Goal: Check status: Check status

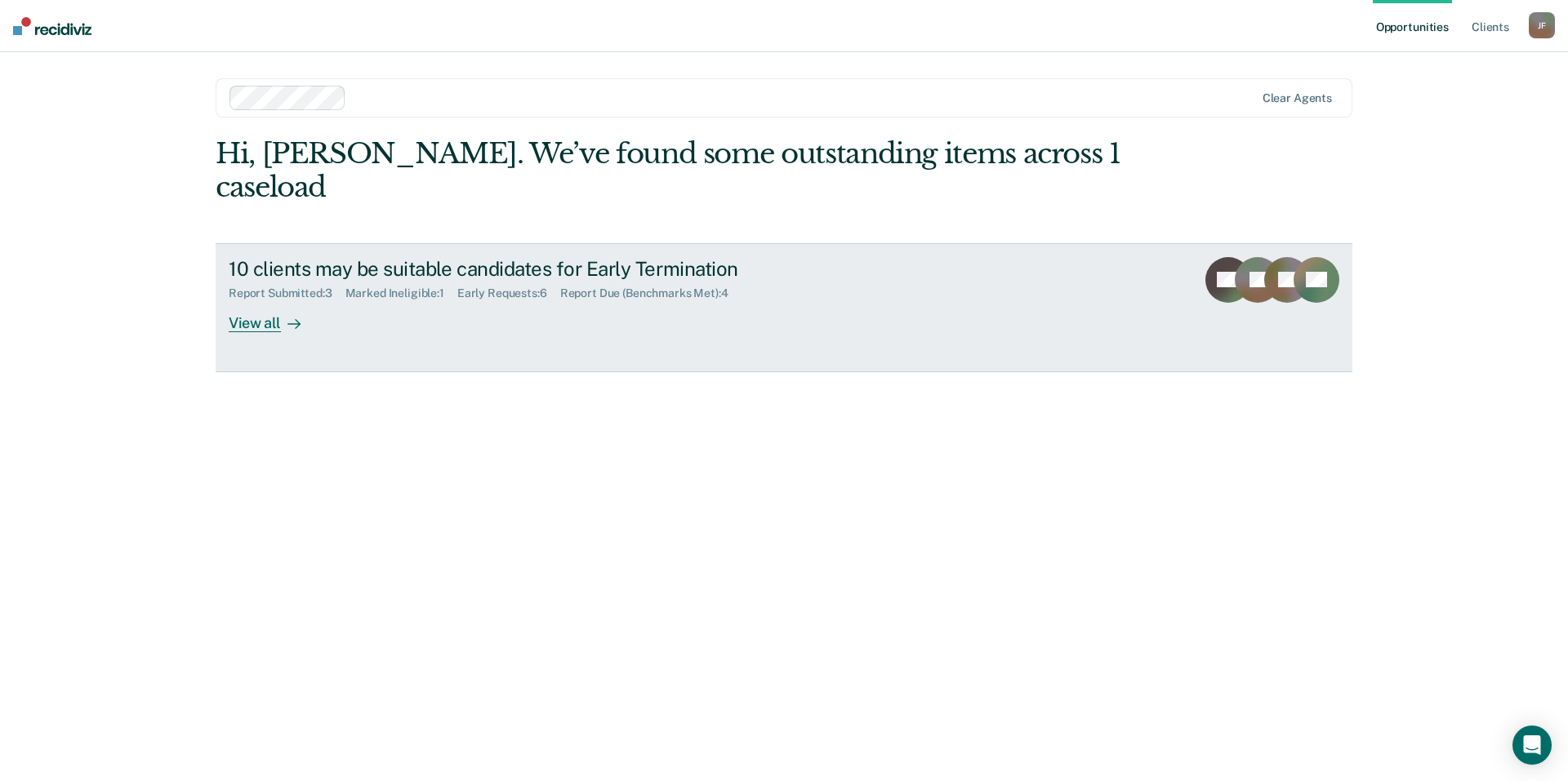
click at [592, 287] on div "Report Due (Benchmarks Met) : 4" at bounding box center [651, 293] width 181 height 14
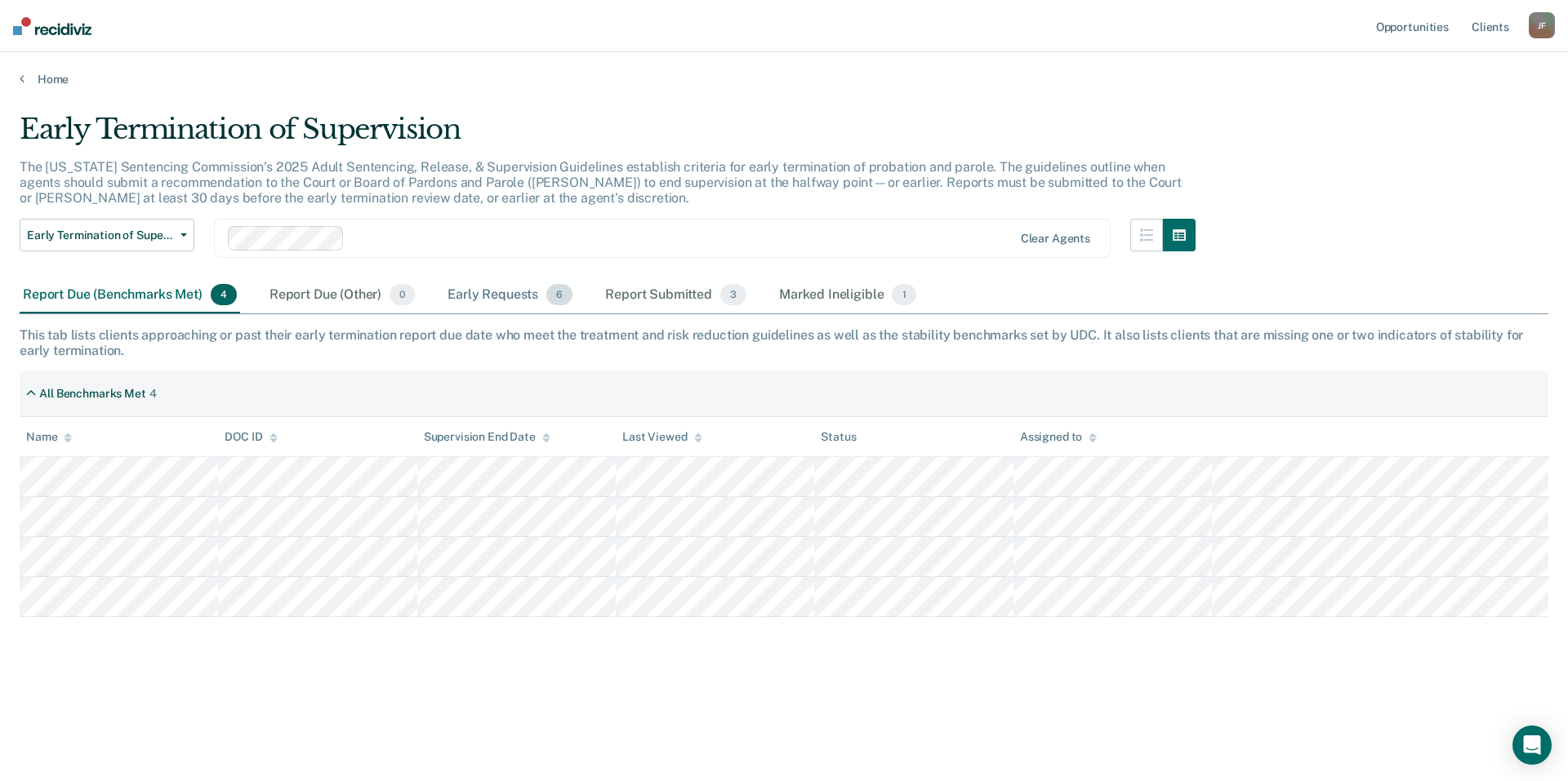
click at [496, 297] on div "Early Requests 6" at bounding box center [510, 295] width 131 height 36
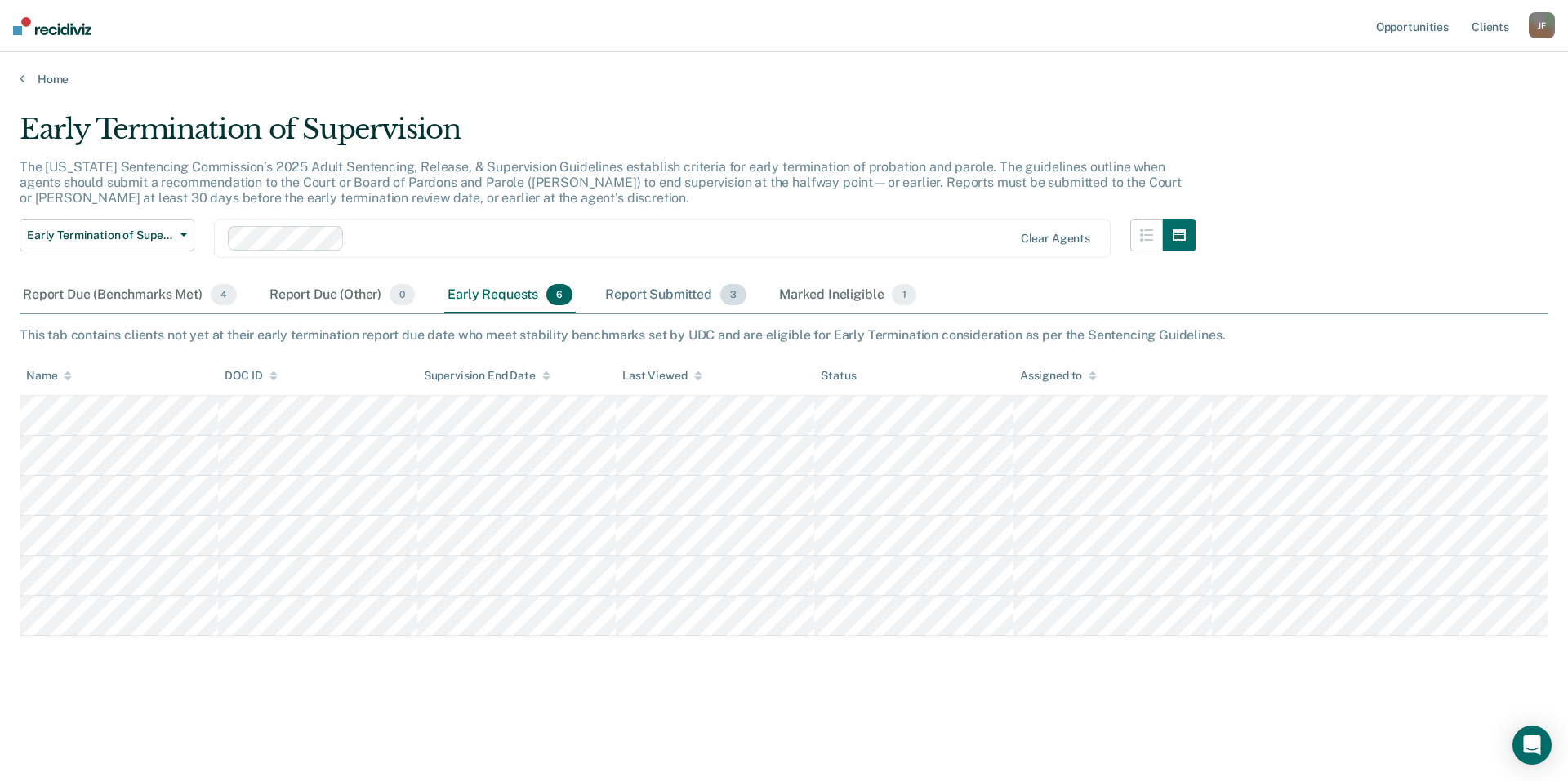
click at [679, 297] on div "Report Submitted 3" at bounding box center [676, 295] width 148 height 36
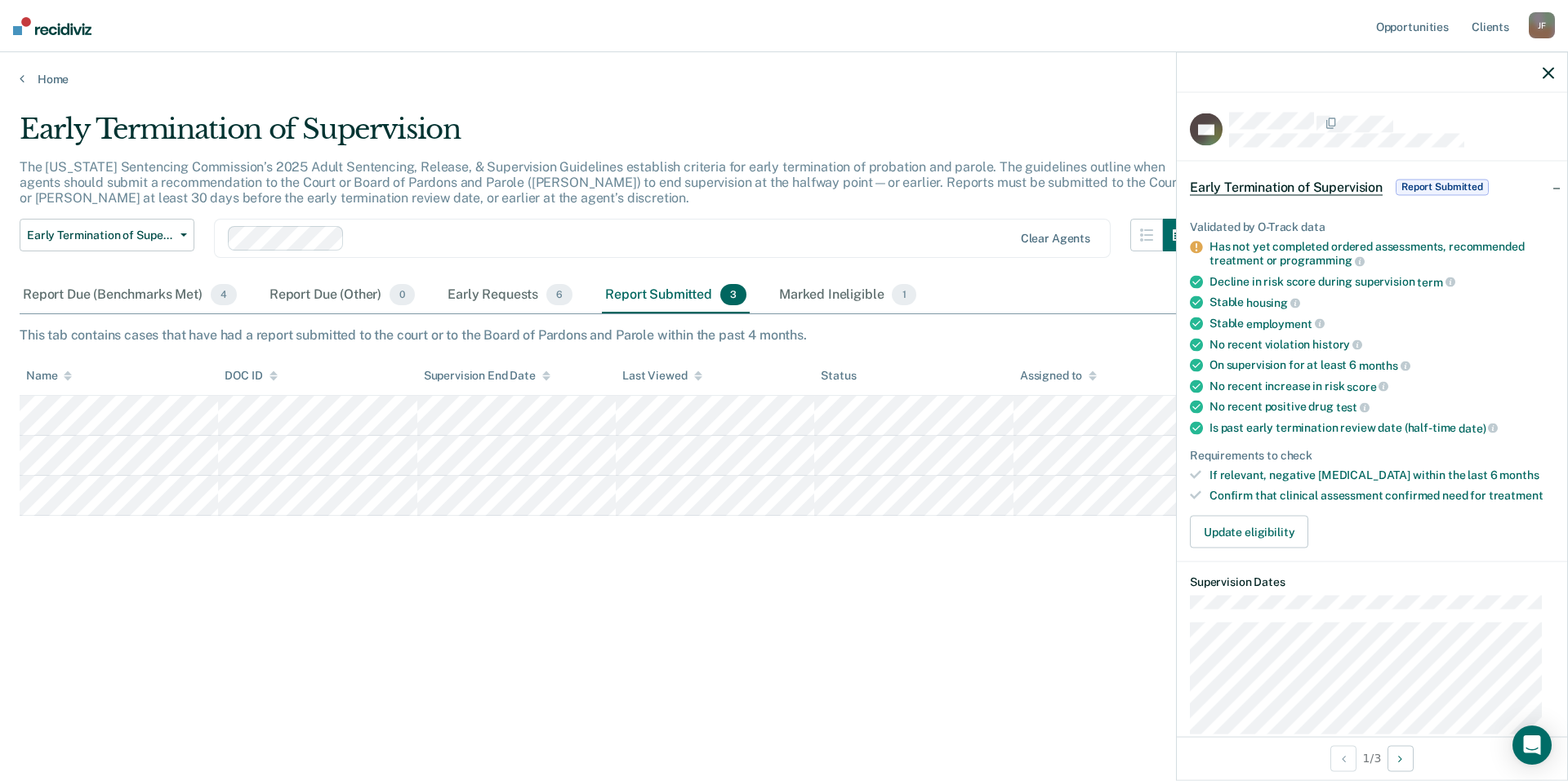
click at [361, 549] on div "Early Termination of Supervision The [US_STATE] Sentencing Commission’s 2025 Ad…" at bounding box center [784, 386] width 1528 height 546
click at [1551, 73] on icon "button" at bounding box center [1548, 73] width 12 height 12
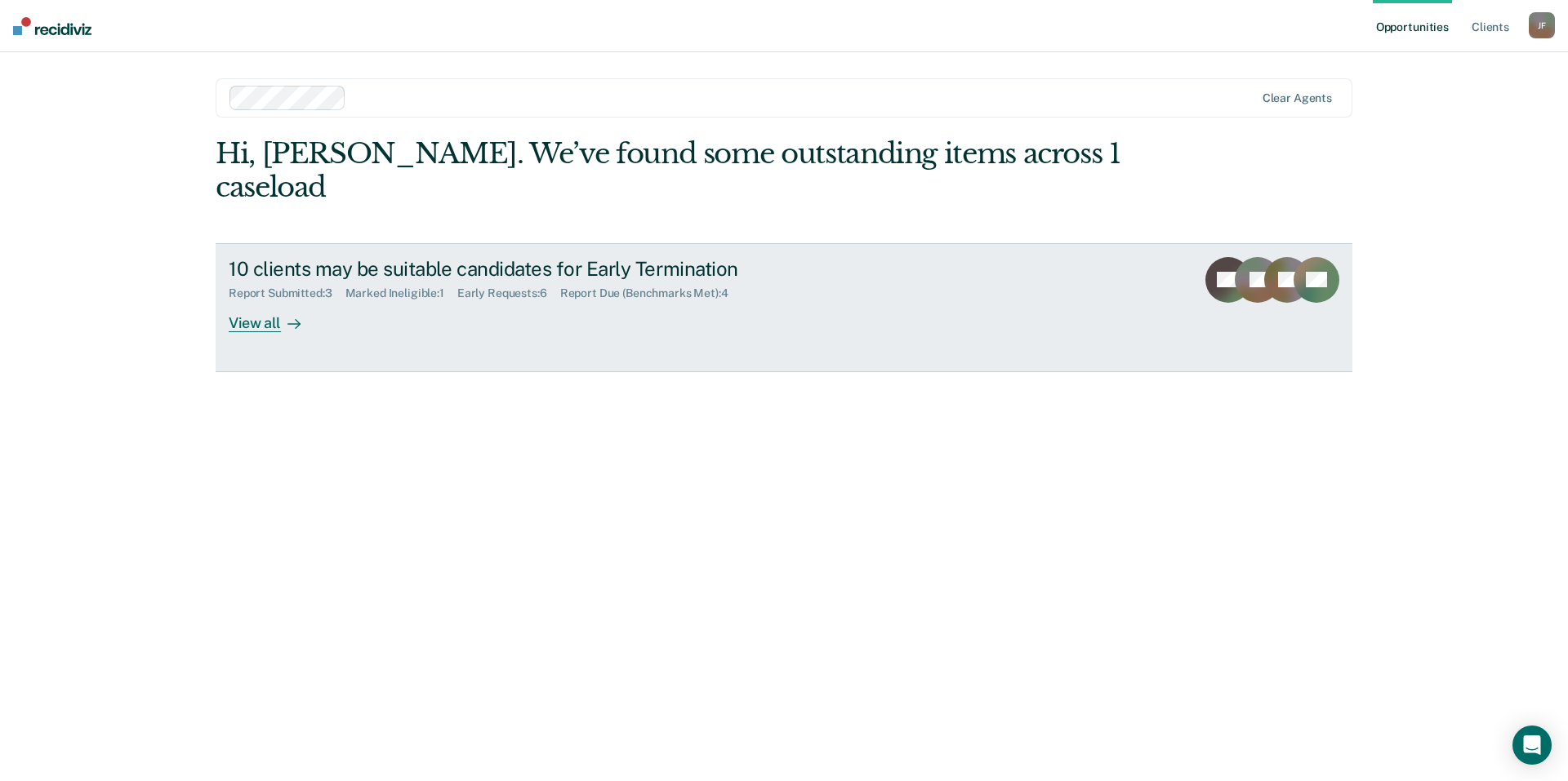
click at [300, 287] on div "Report Submitted : 3" at bounding box center [287, 293] width 117 height 14
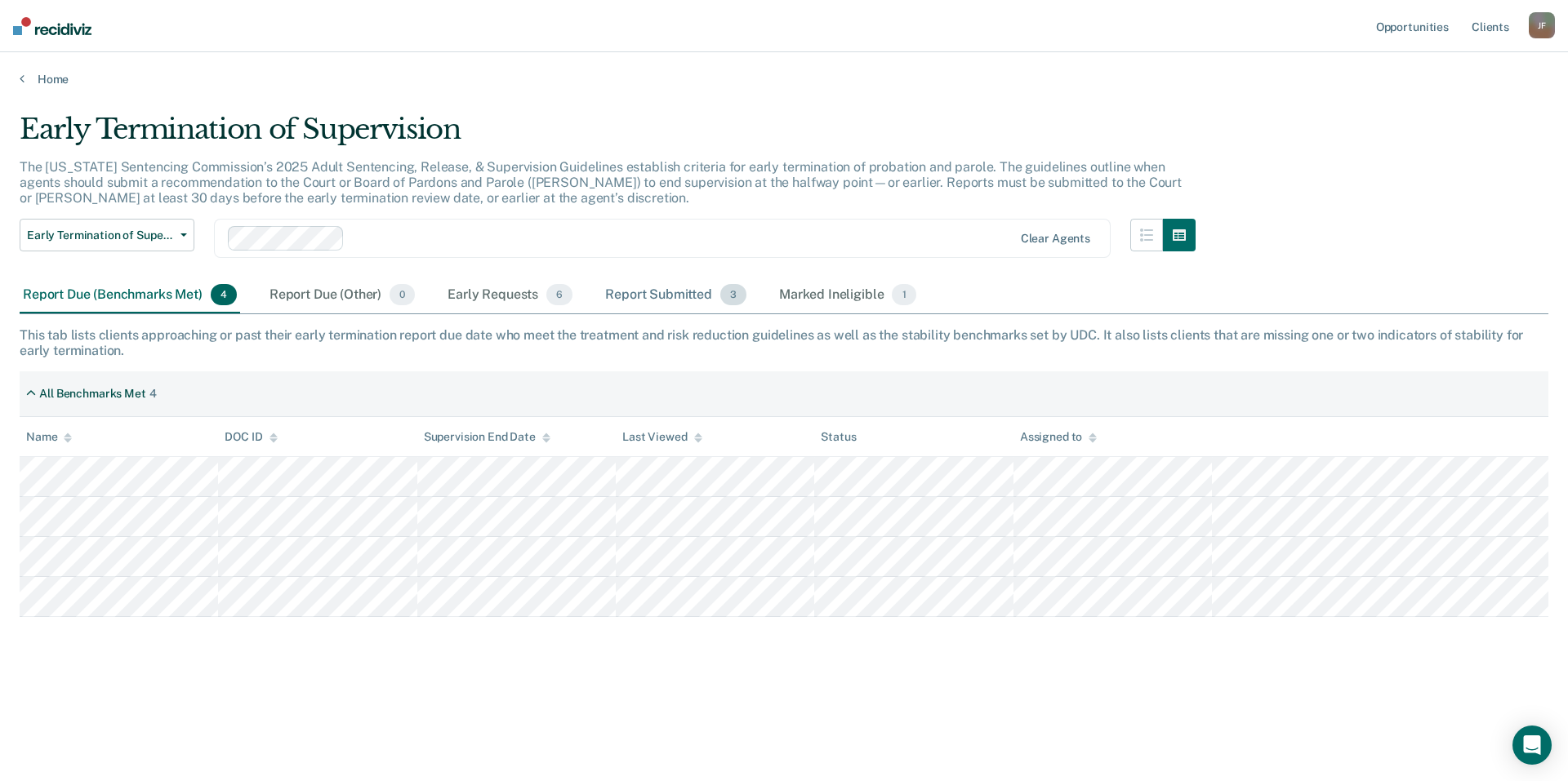
click at [648, 296] on div "Report Submitted 3" at bounding box center [676, 295] width 148 height 36
